Goal: Register for event/course

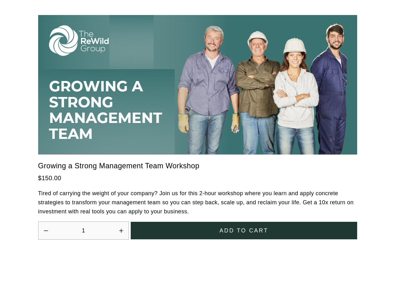
scroll to position [1732, 0]
